Goal: Task Accomplishment & Management: Use online tool/utility

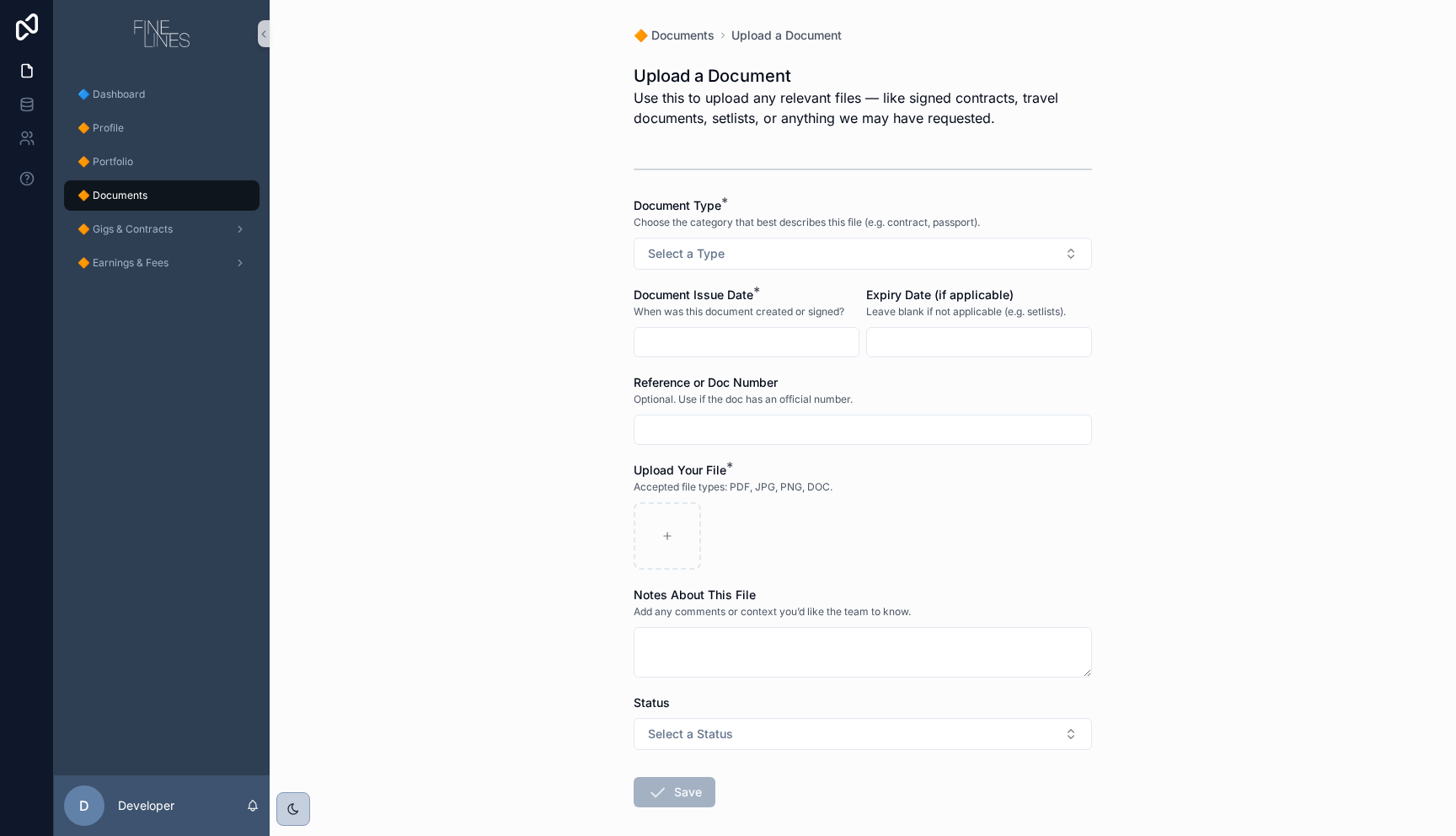
click at [144, 710] on div "🔷 Dashboard 🔶 Profile 🔶 Portfolio 🔶 Documents 🔶 Gigs & Contracts 🔶 Earnings & F…" at bounding box center [162, 421] width 216 height 707
click at [73, 777] on div at bounding box center [74, 769] width 27 height 27
click at [75, 773] on icon at bounding box center [74, 769] width 14 height 14
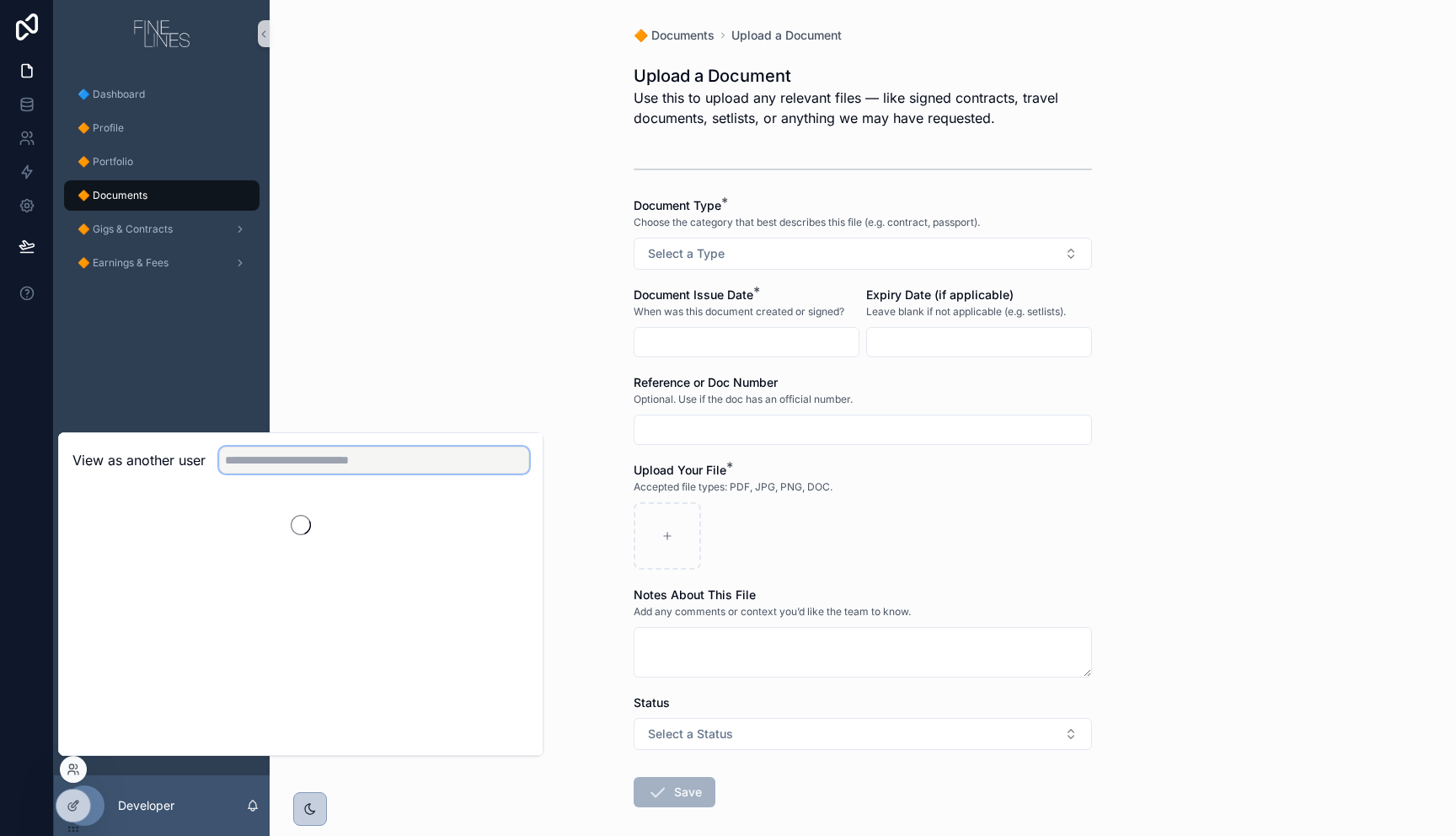
click at [300, 462] on input "text" at bounding box center [374, 460] width 310 height 27
type input "*****"
click at [492, 516] on button "Select" at bounding box center [506, 522] width 44 height 24
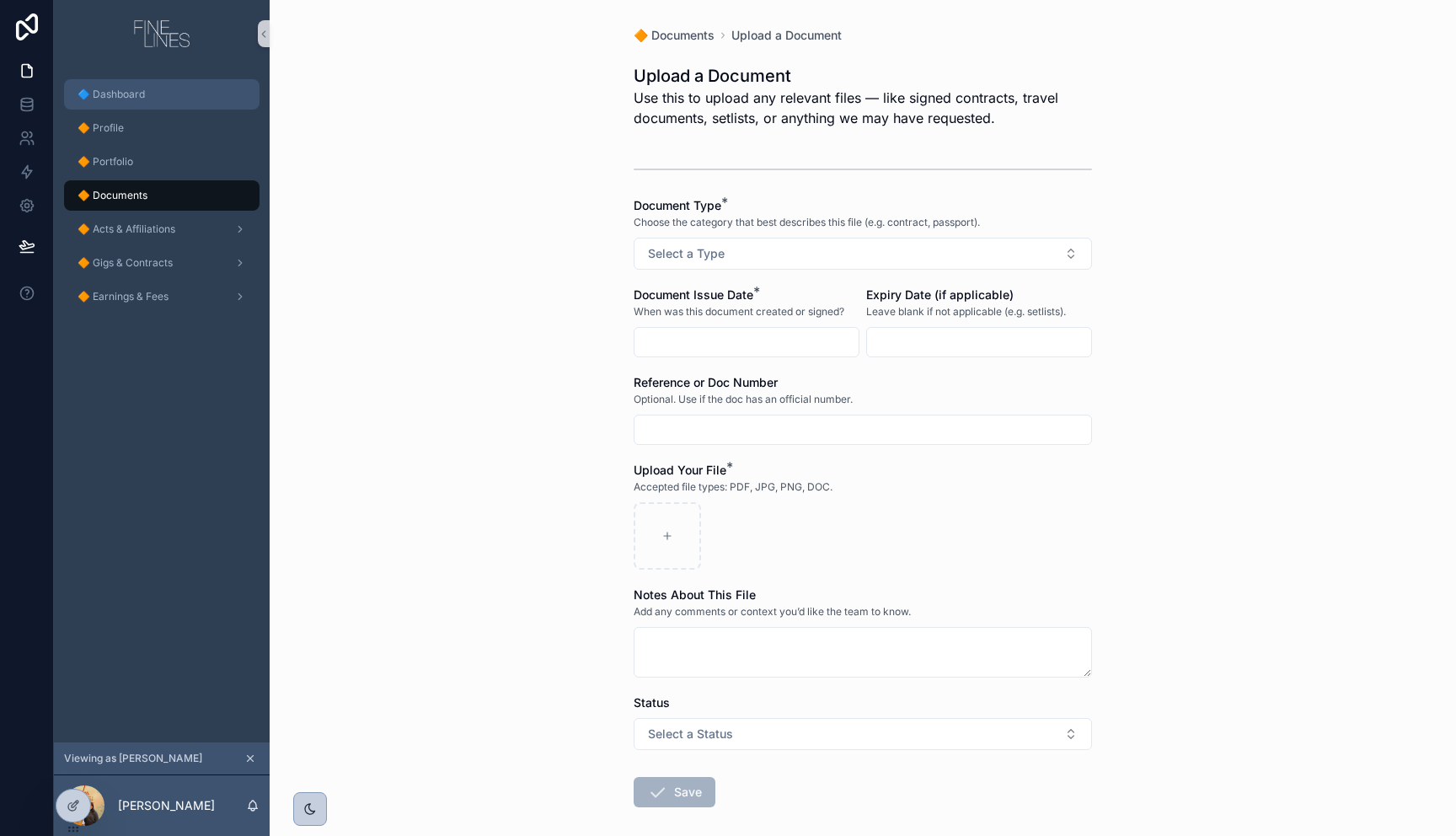
click at [116, 96] on span "🔷 Dashboard" at bounding box center [111, 95] width 68 height 14
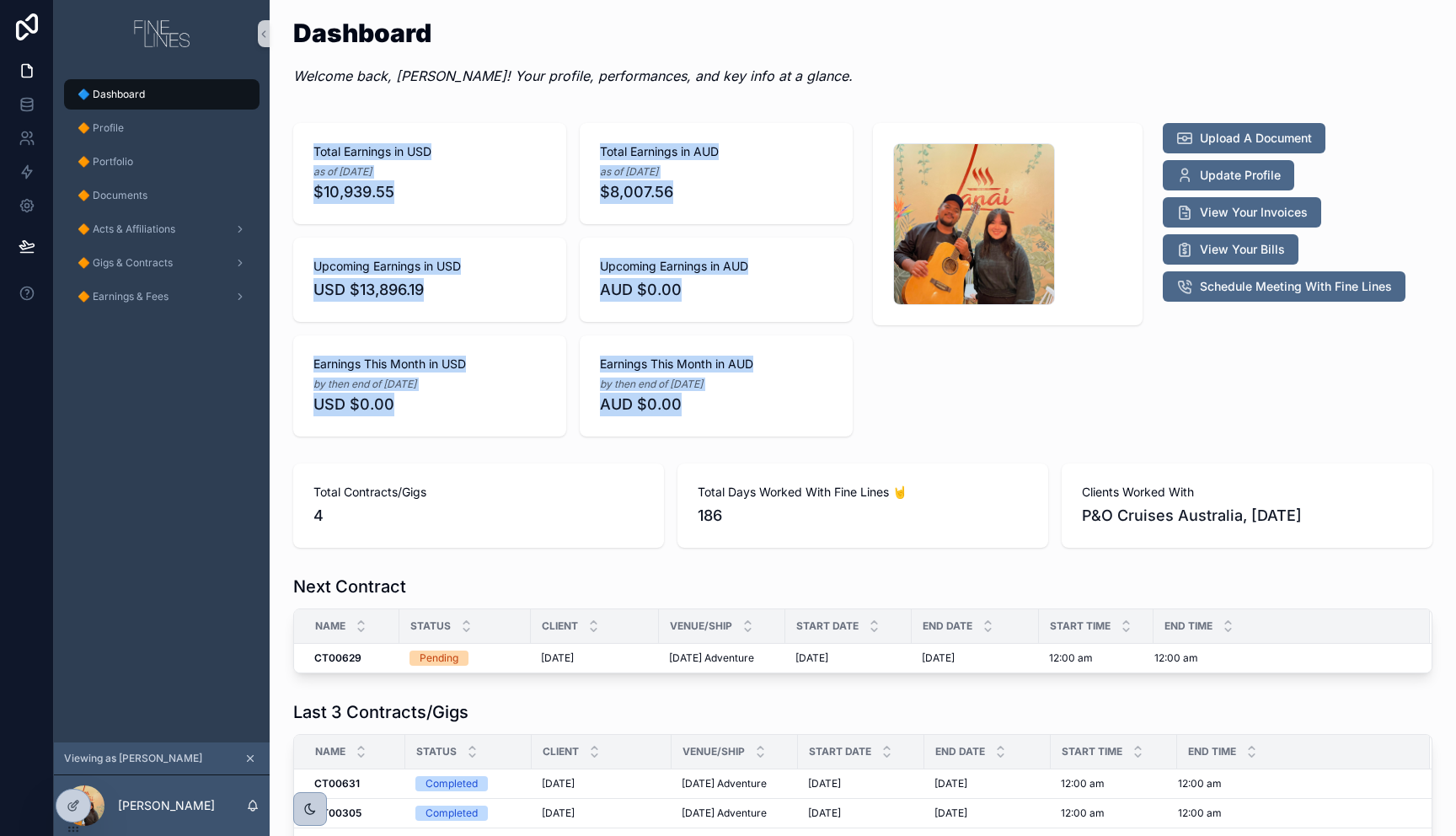
drag, startPoint x: 852, startPoint y: 407, endPoint x: 292, endPoint y: 150, distance: 616.2
click at [293, 150] on div "Total Earnings in USD as of 29/08/2025 $10,939.55 Total Earnings in AUD as of 2…" at bounding box center [573, 280] width 560 height 314
copy div "Total Earnings in USD as of 29/08/2025 $10,939.55 Total Earnings in AUD as of 2…"
